Goal: Task Accomplishment & Management: Manage account settings

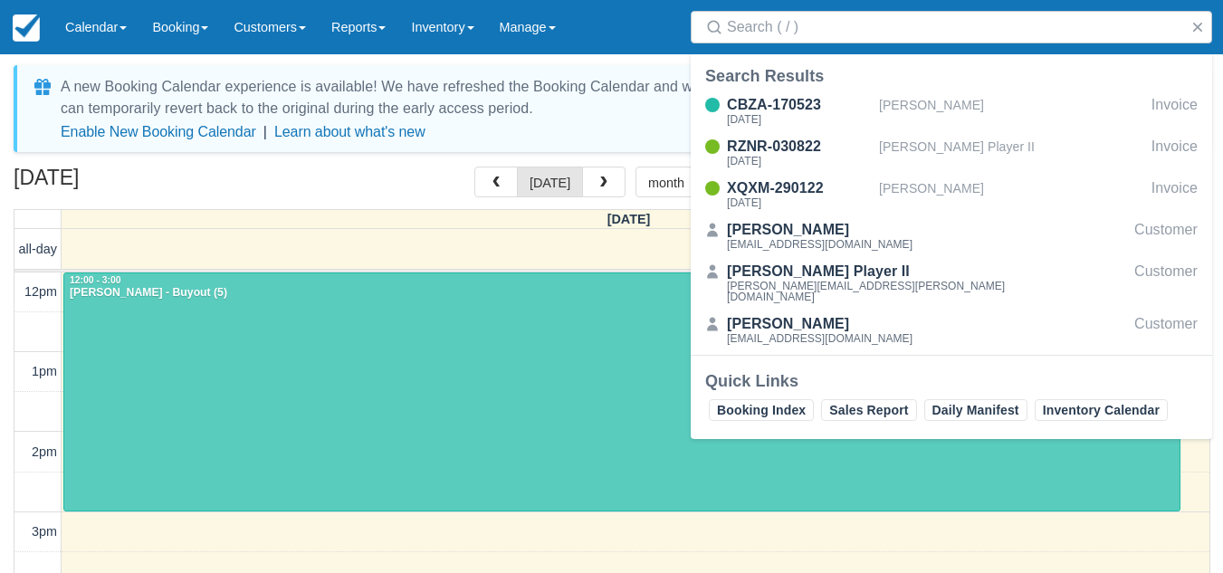
select select
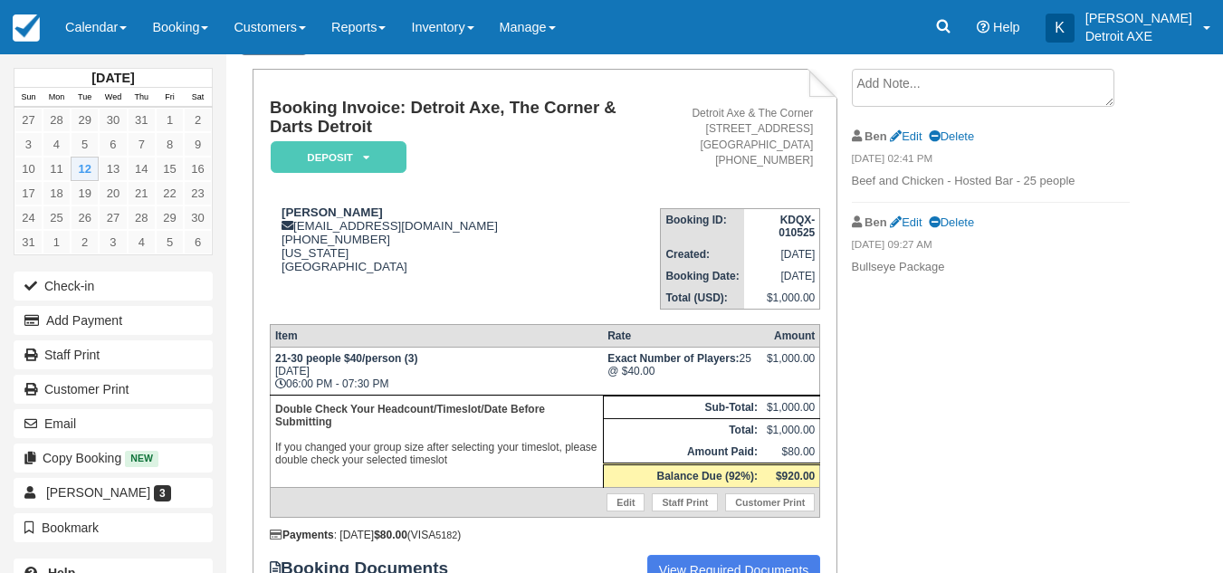
scroll to position [98, 0]
click at [964, 392] on div "Booking Invoice: Detroit Axe, The Corner & Darts Detroit Deposit   Pending Rese…" at bounding box center [684, 367] width 917 height 599
click at [109, 30] on link "Calendar" at bounding box center [95, 27] width 87 height 54
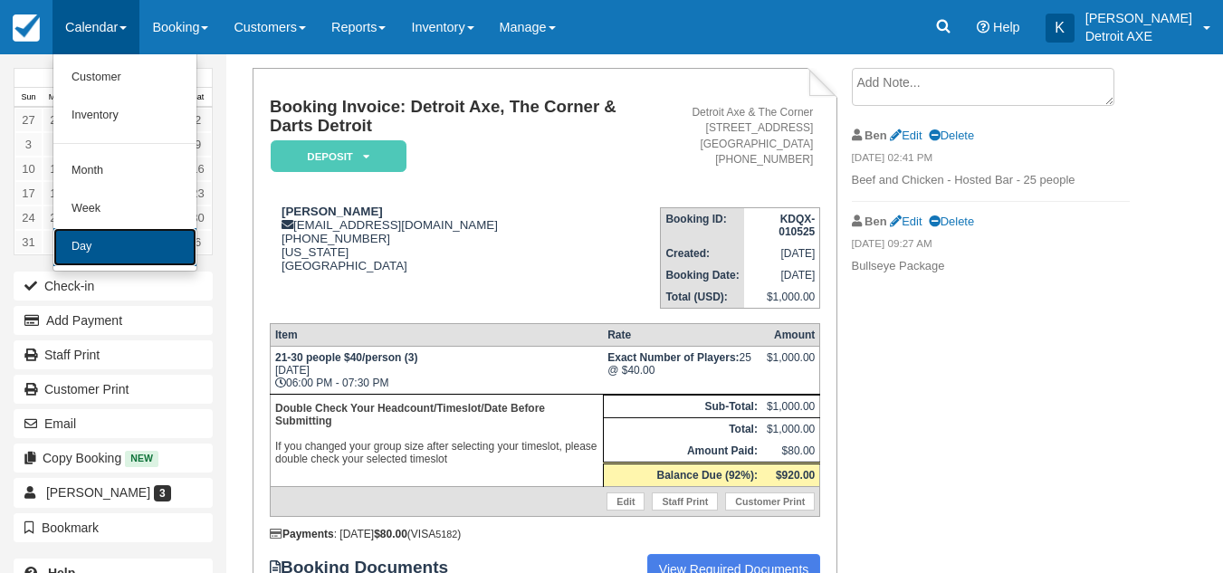
click at [124, 234] on link "Day" at bounding box center [124, 247] width 143 height 38
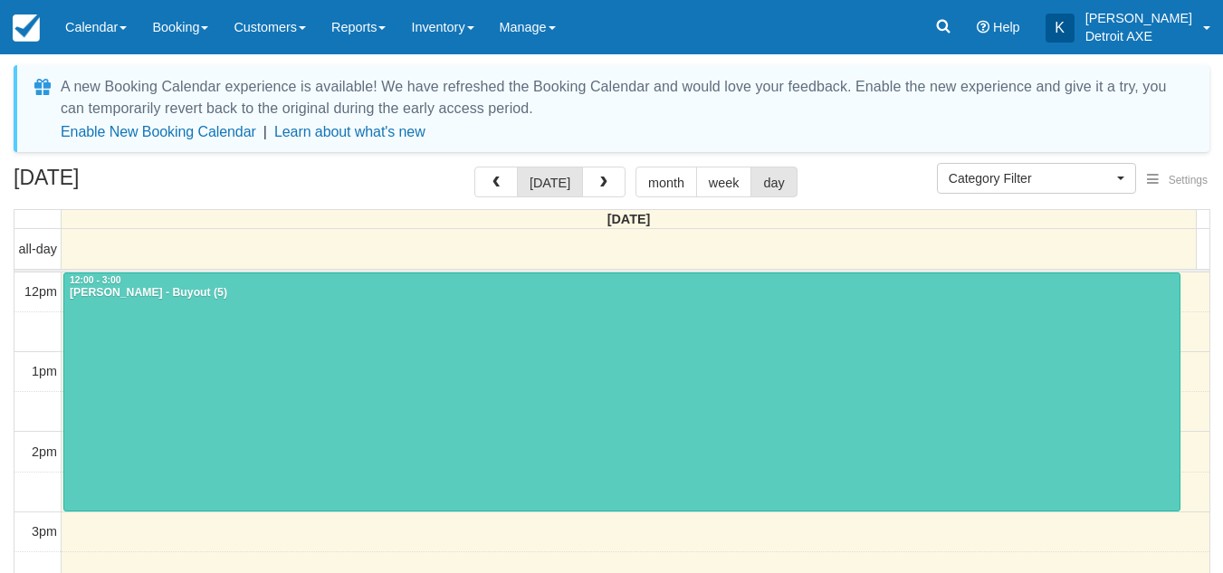
select select
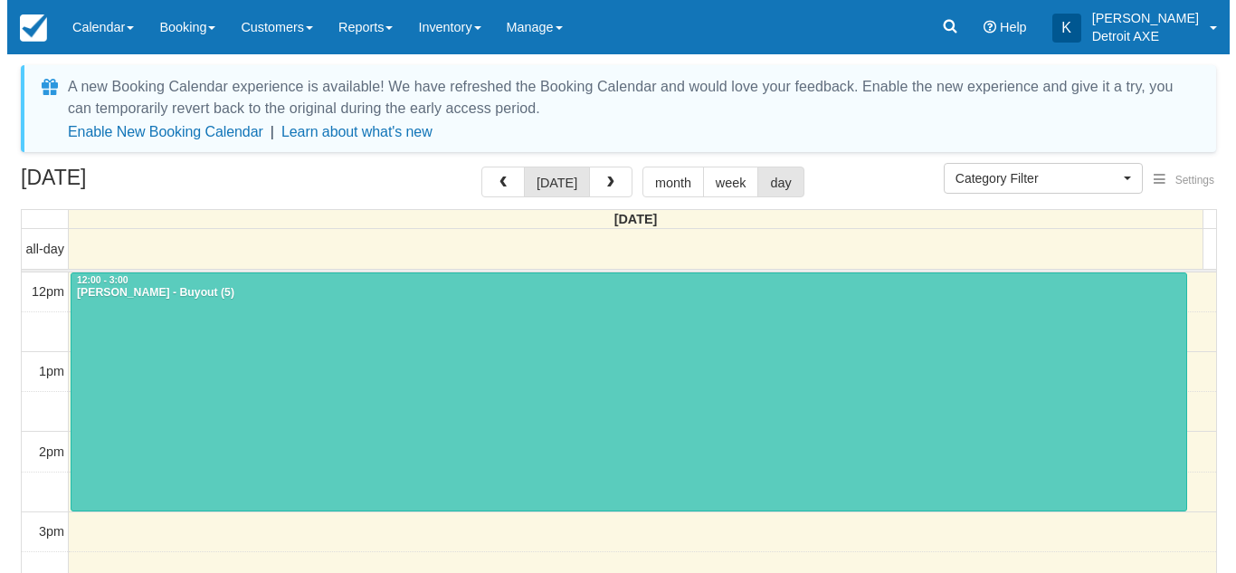
scroll to position [526, 0]
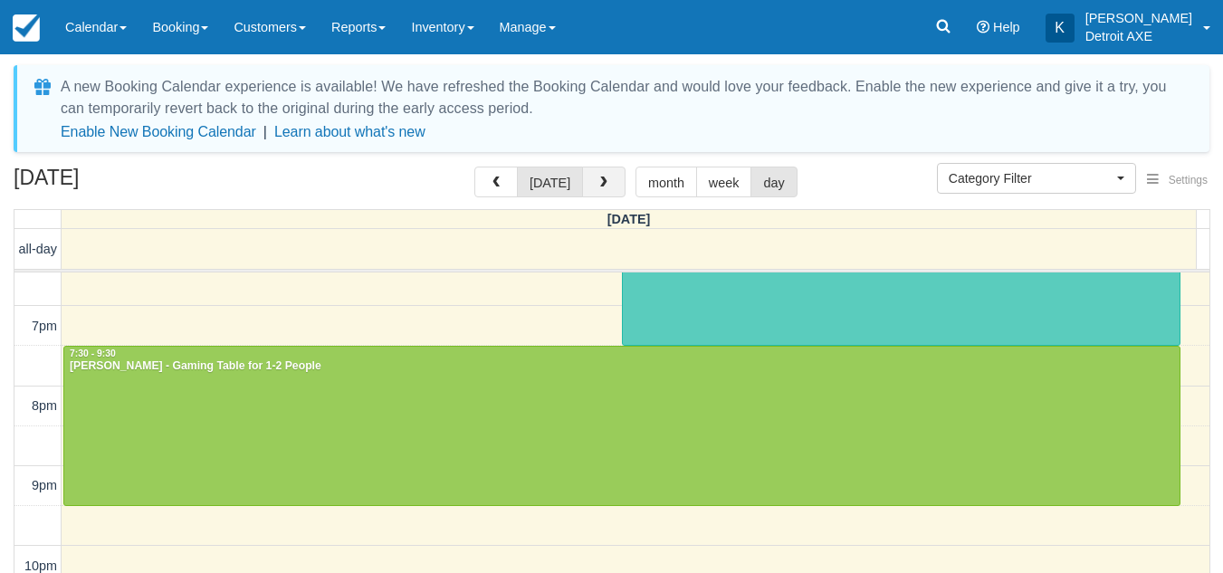
click at [610, 176] on button "button" at bounding box center [603, 182] width 43 height 31
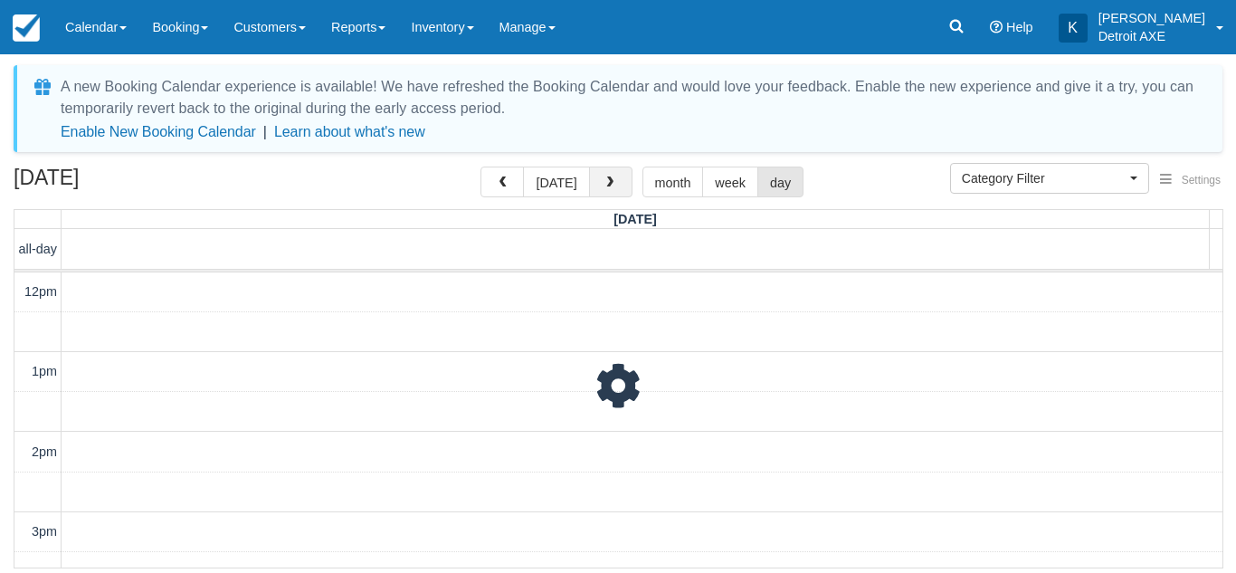
scroll to position [561, 0]
click at [610, 176] on button "button" at bounding box center [610, 182] width 43 height 31
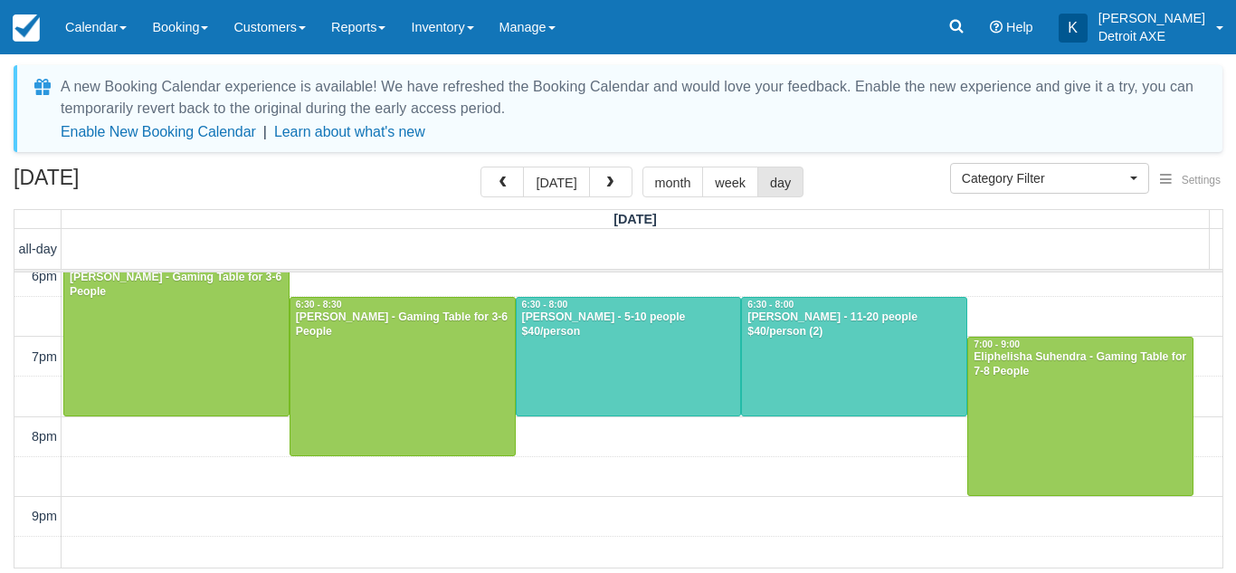
scroll to position [496, 0]
click at [616, 175] on button "button" at bounding box center [610, 182] width 43 height 31
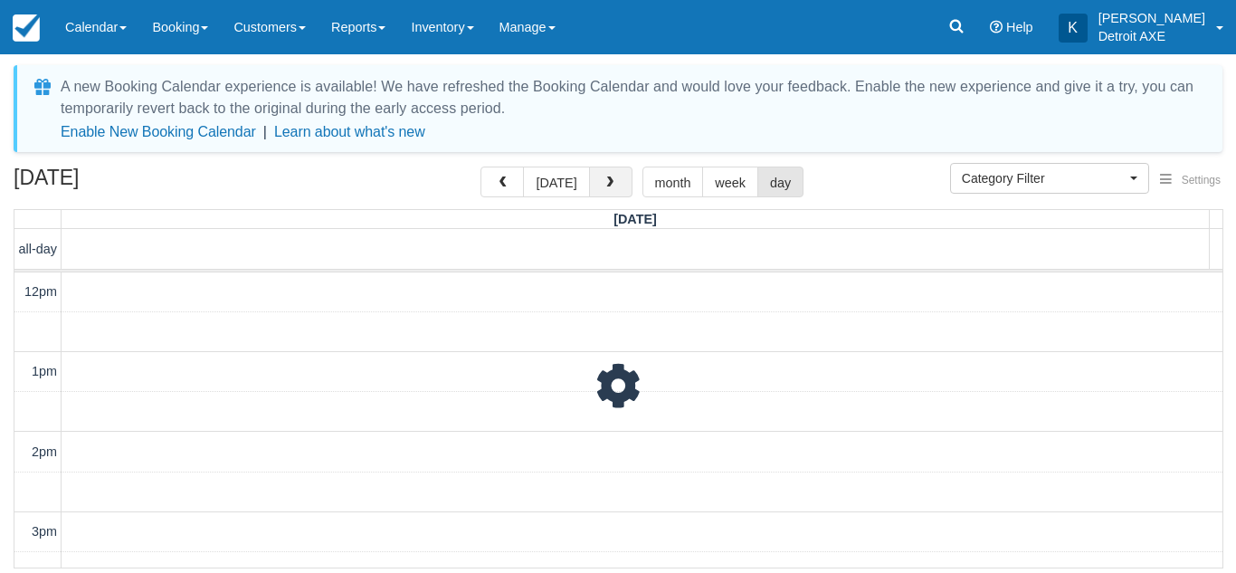
scroll to position [561, 0]
click at [616, 175] on button "button" at bounding box center [610, 182] width 43 height 31
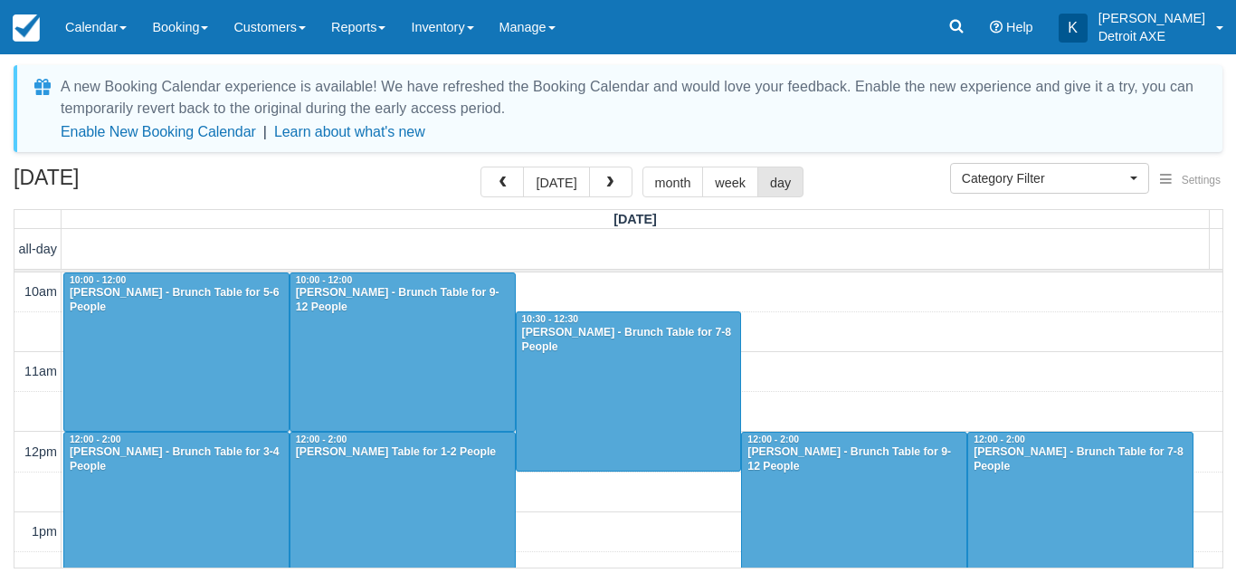
scroll to position [720, 0]
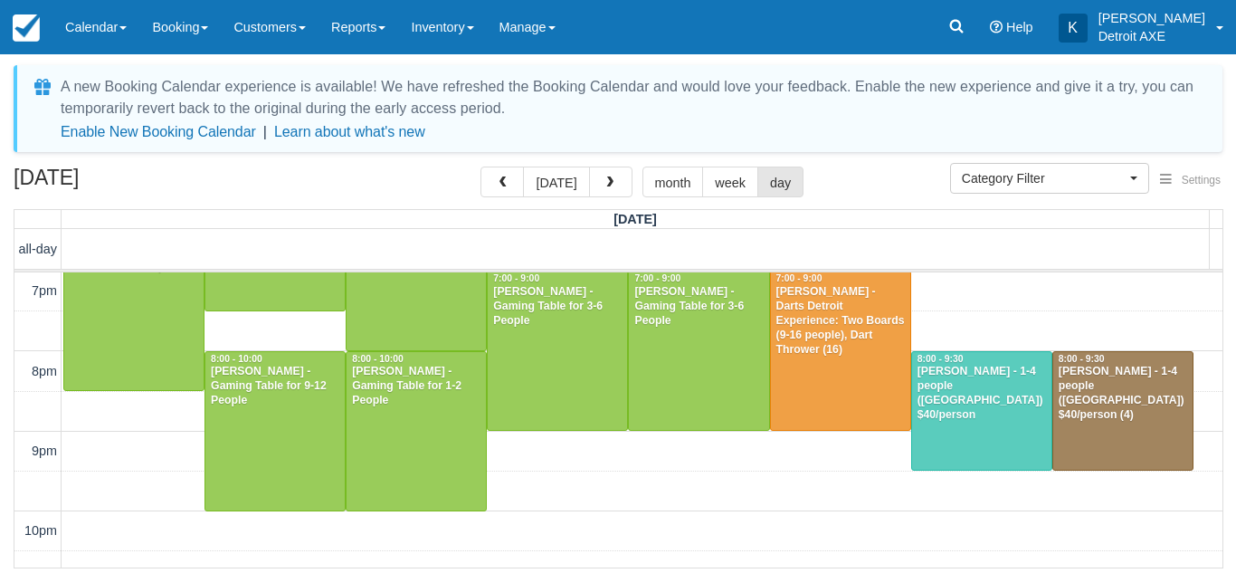
click at [616, 175] on button "button" at bounding box center [610, 182] width 43 height 31
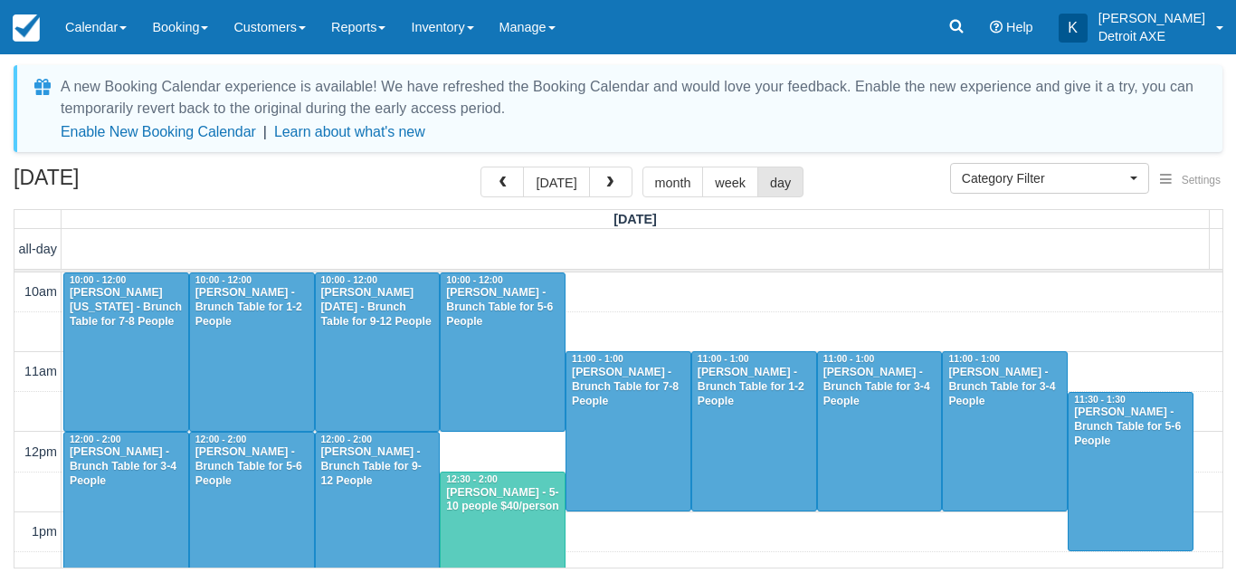
click at [616, 175] on button "button" at bounding box center [610, 182] width 43 height 31
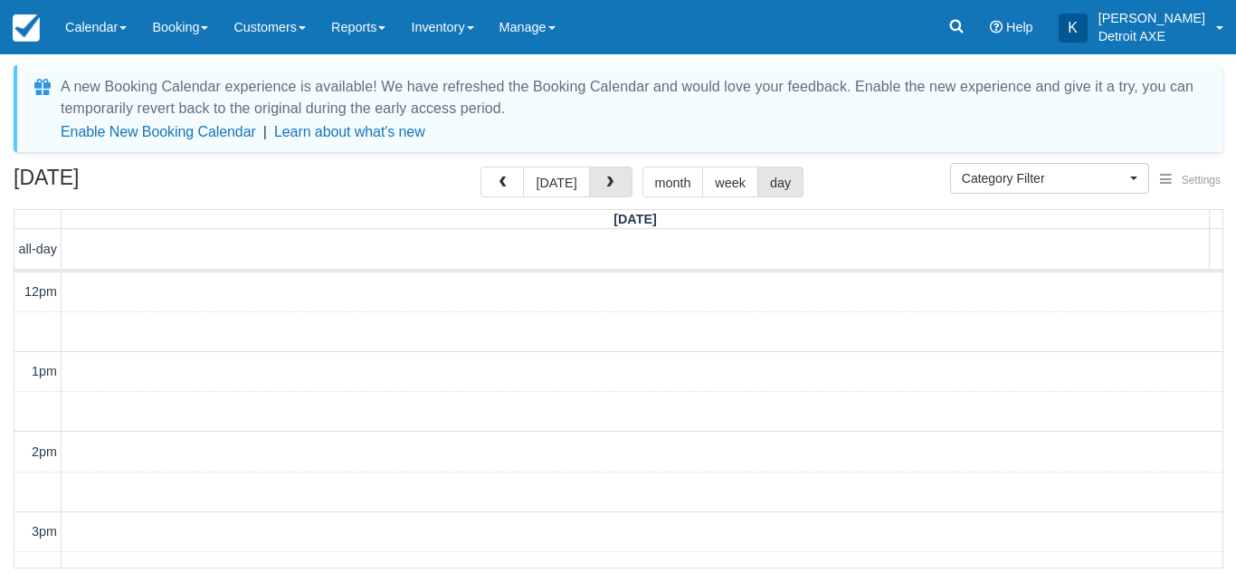
click at [616, 175] on button "button" at bounding box center [610, 182] width 43 height 31
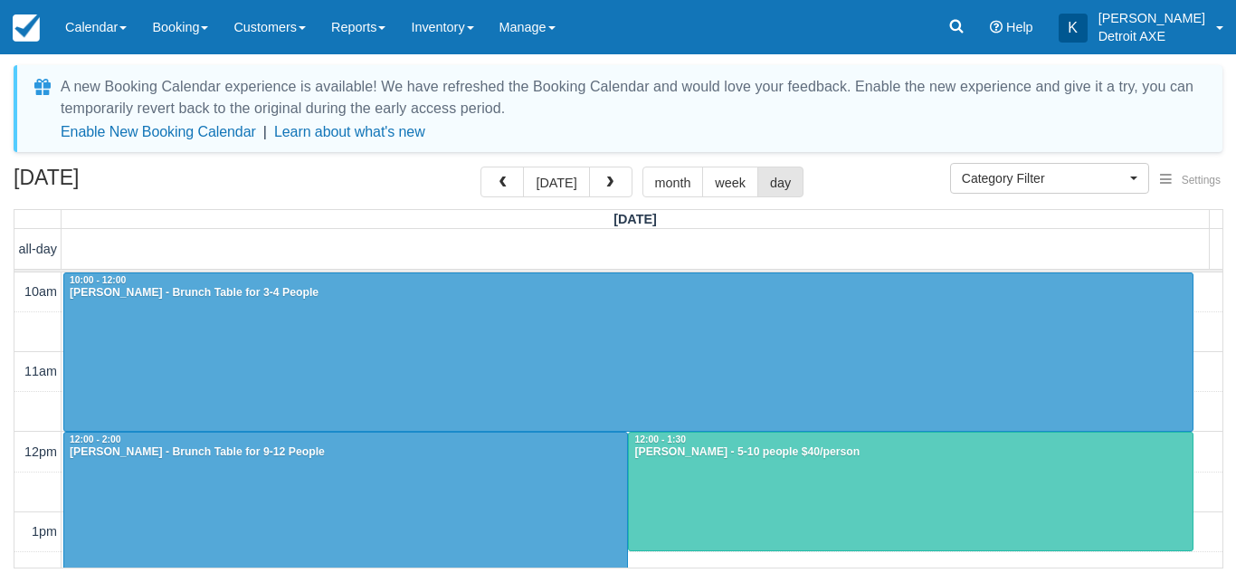
scroll to position [1, 0]
click at [511, 174] on button "button" at bounding box center [502, 182] width 43 height 31
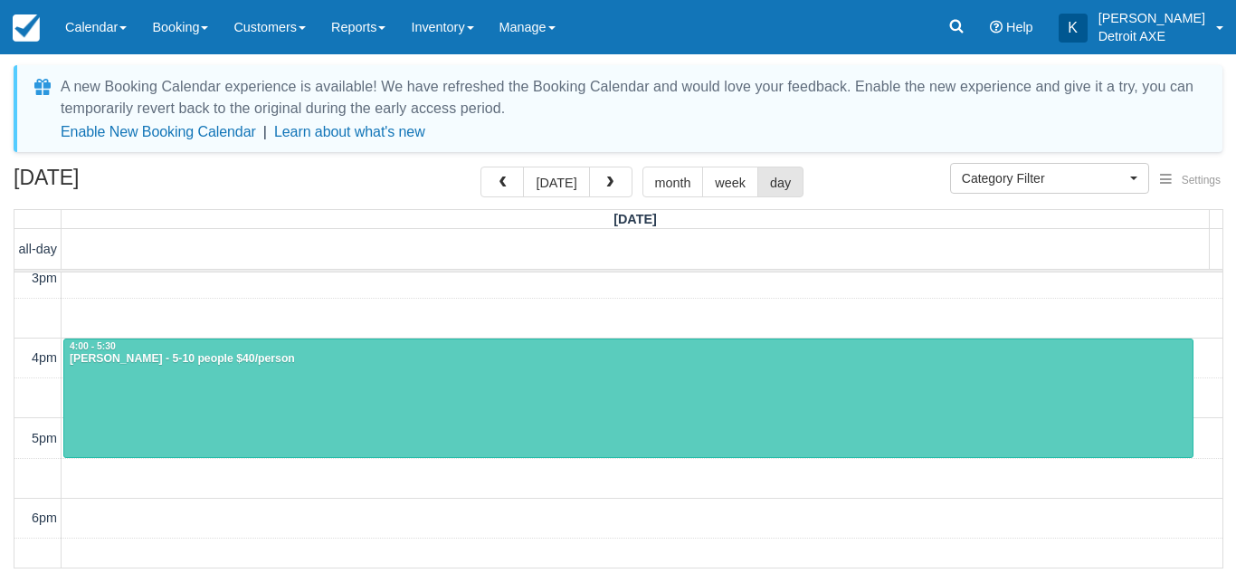
scroll to position [253, 0]
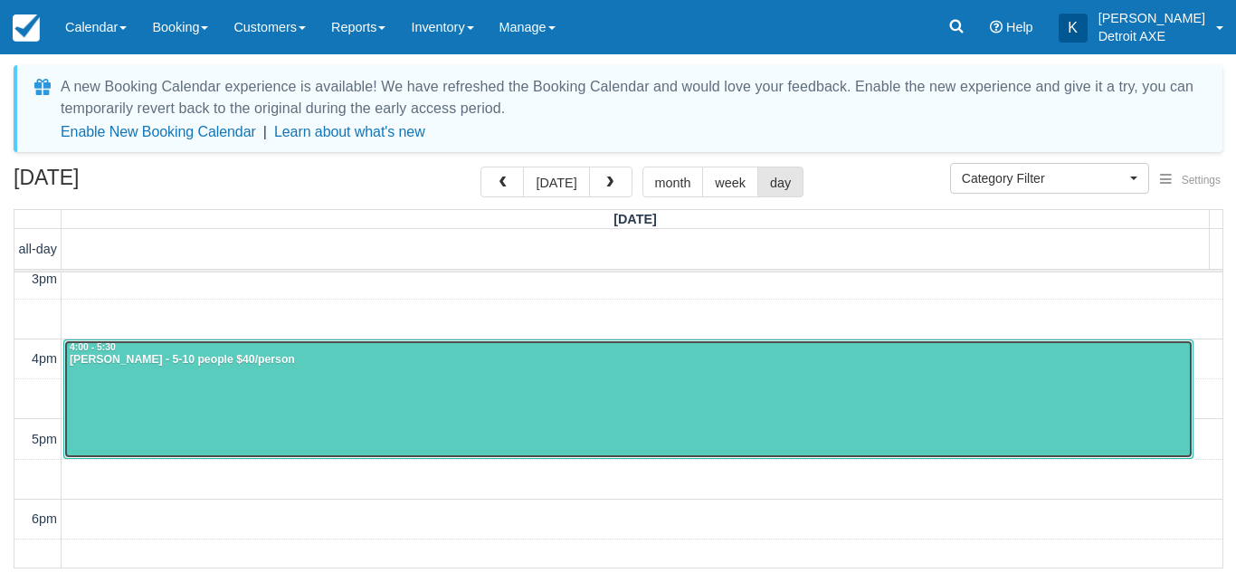
click at [250, 343] on div "4:00 - 5:30" at bounding box center [629, 347] width 1120 height 13
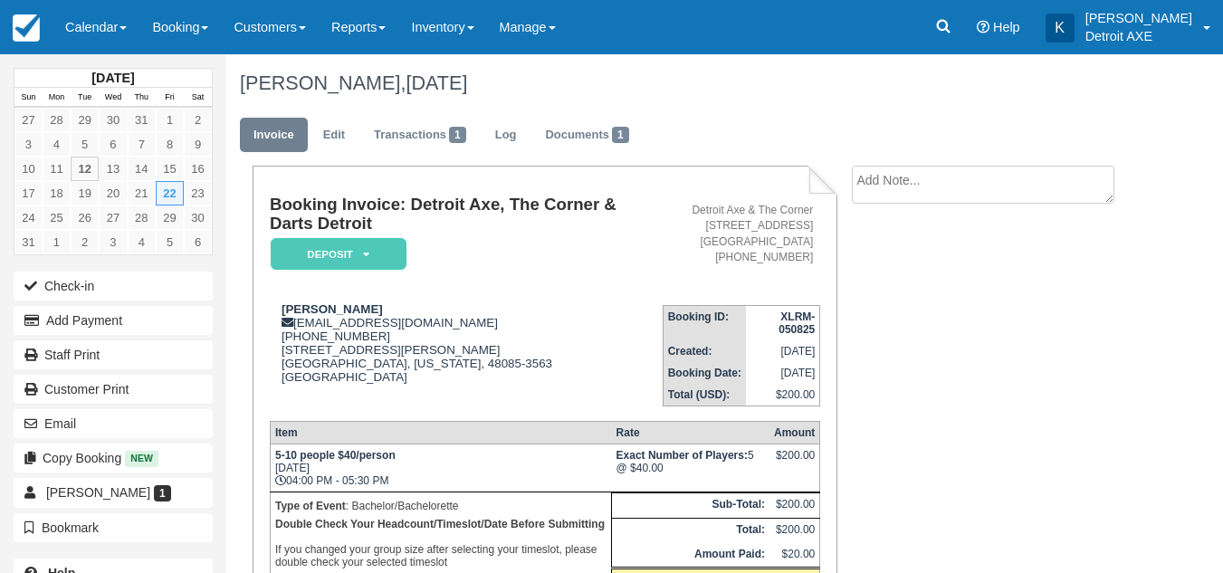
click at [425, 272] on td "Booking Invoice: Detroit Axe, The Corner & Darts Detroit Deposit   Pending Rese…" at bounding box center [466, 242] width 393 height 95
click at [94, 32] on link "Calendar" at bounding box center [95, 27] width 87 height 54
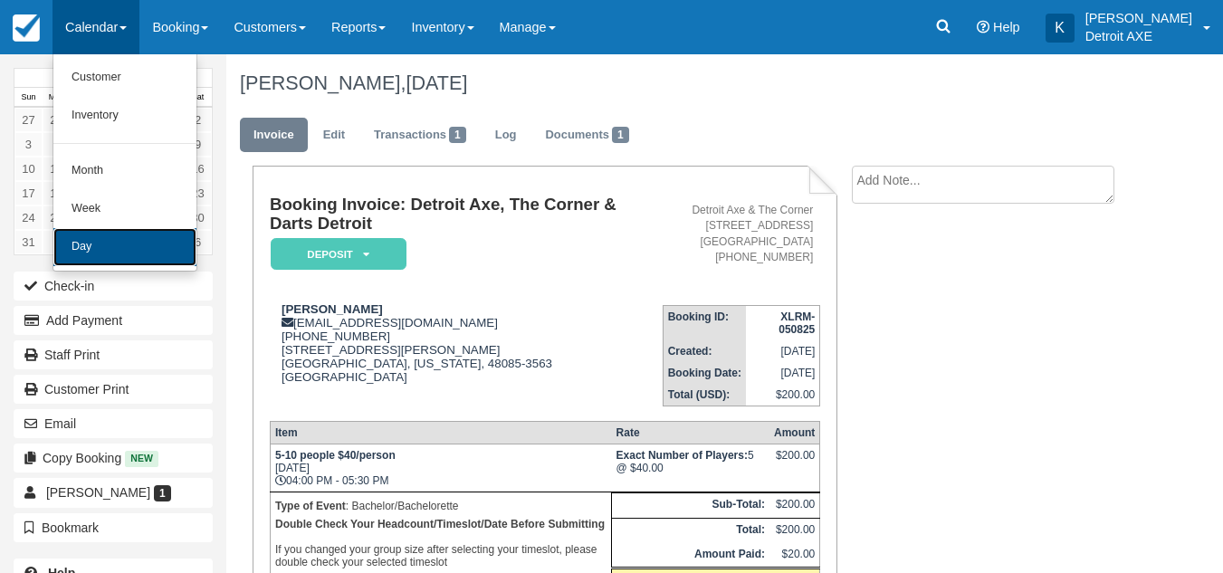
click at [111, 229] on link "Day" at bounding box center [124, 247] width 143 height 38
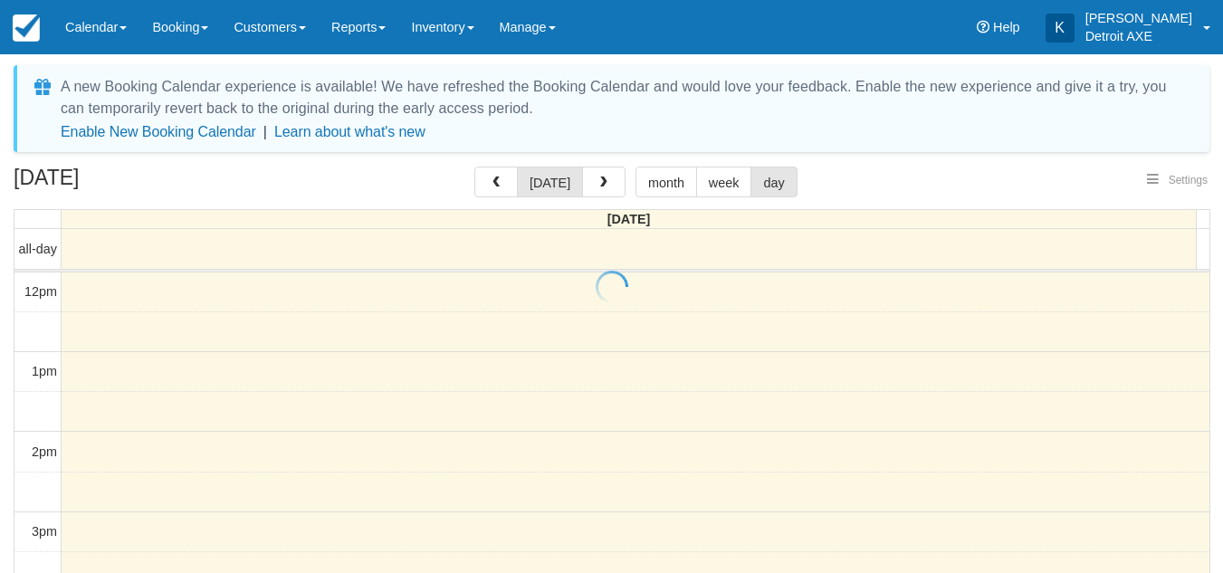
select select
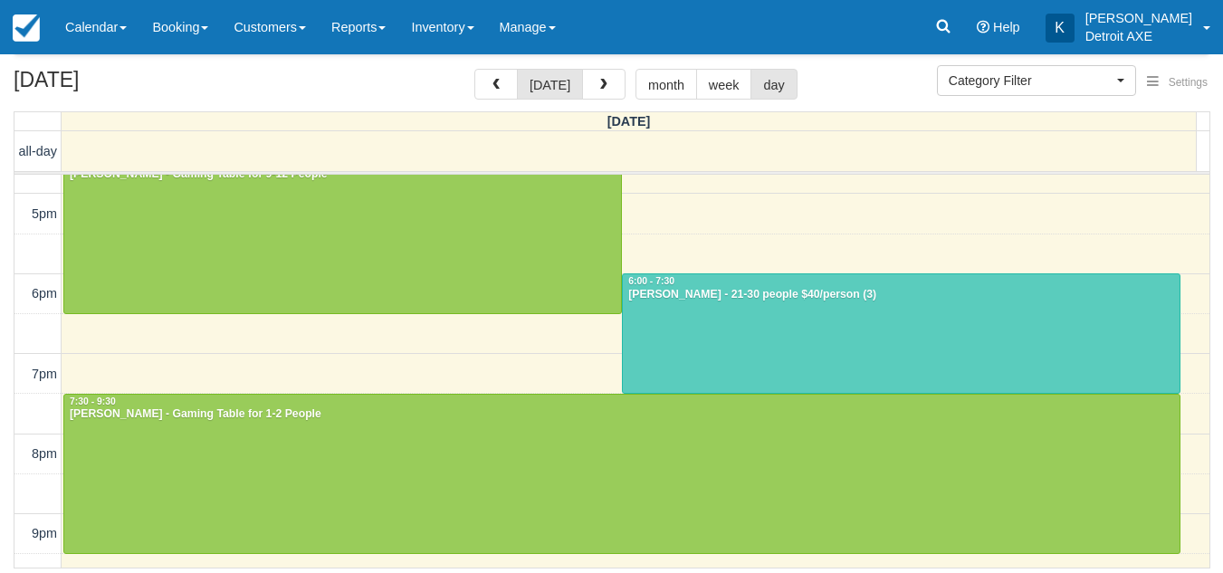
scroll to position [382, 0]
